Goal: Information Seeking & Learning: Learn about a topic

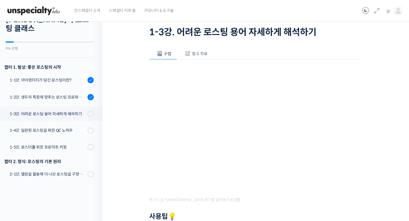
scroll to position [15, 0]
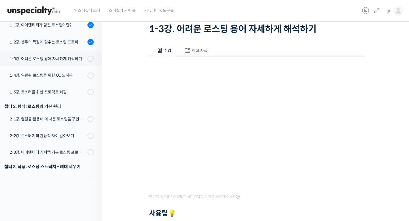
scroll to position [65, 0]
click at [195, 48] on span "참고 자료" at bounding box center [200, 50] width 16 height 5
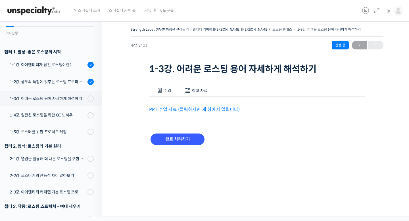
click at [179, 109] on link "PPT 수업 자료 (클릭하시면 새 창에서 열립니다)" at bounding box center [194, 109] width 91 height 6
click at [164, 85] on button "수업" at bounding box center [163, 91] width 28 height 12
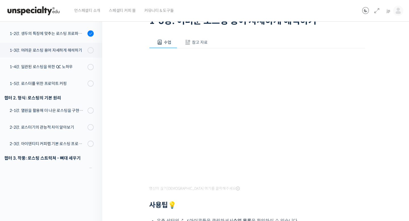
scroll to position [55, 0]
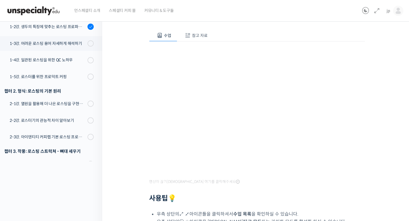
click at [194, 35] on span "참고 자료" at bounding box center [200, 35] width 16 height 5
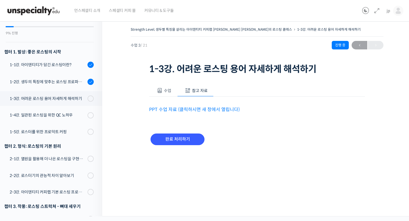
click at [162, 87] on button "수업" at bounding box center [163, 91] width 28 height 12
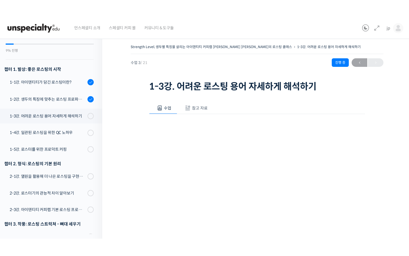
scroll to position [41, 0]
